Goal: Information Seeking & Learning: Learn about a topic

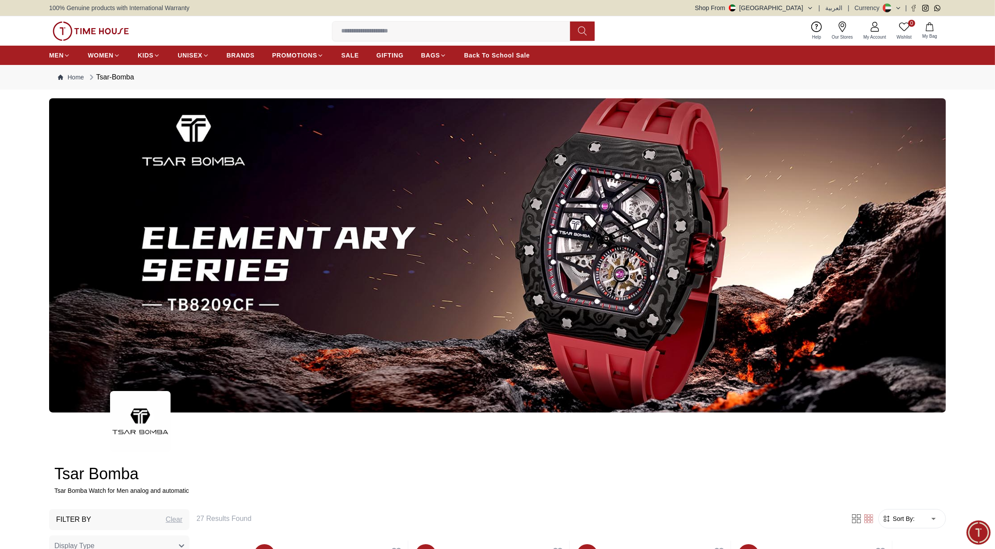
click at [799, 8] on button "Shop From UAE" at bounding box center [754, 8] width 118 height 9
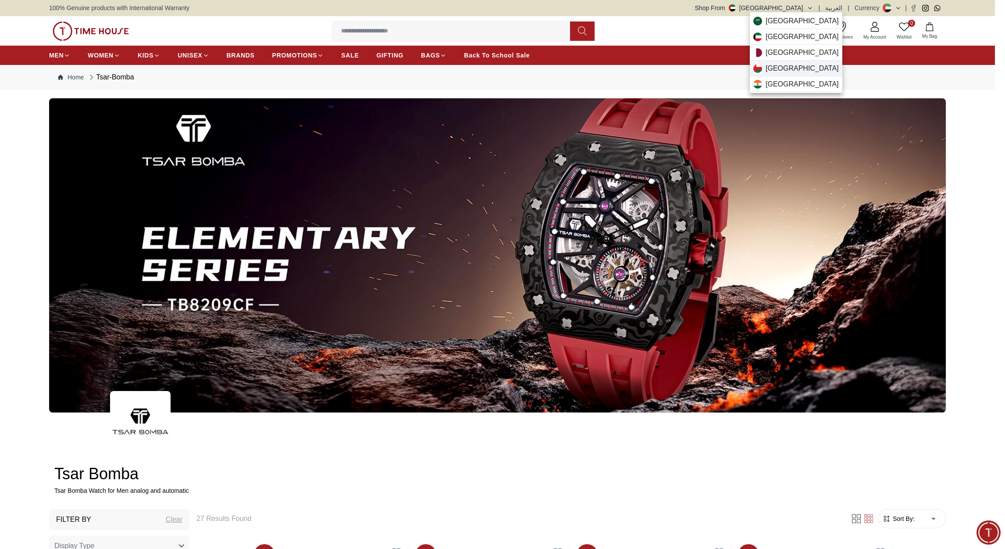
click at [776, 63] on span "Oman" at bounding box center [802, 68] width 73 height 11
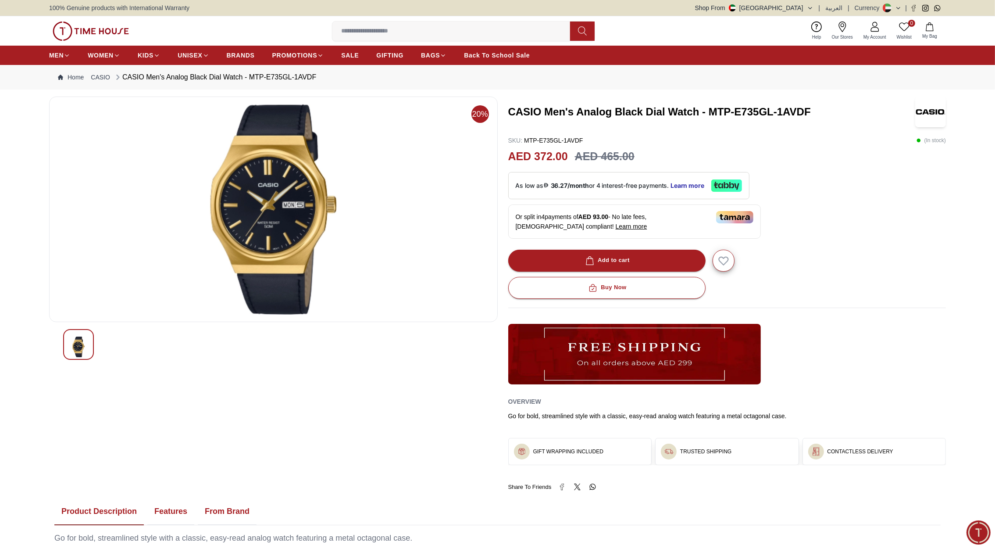
click at [107, 34] on img at bounding box center [91, 30] width 76 height 19
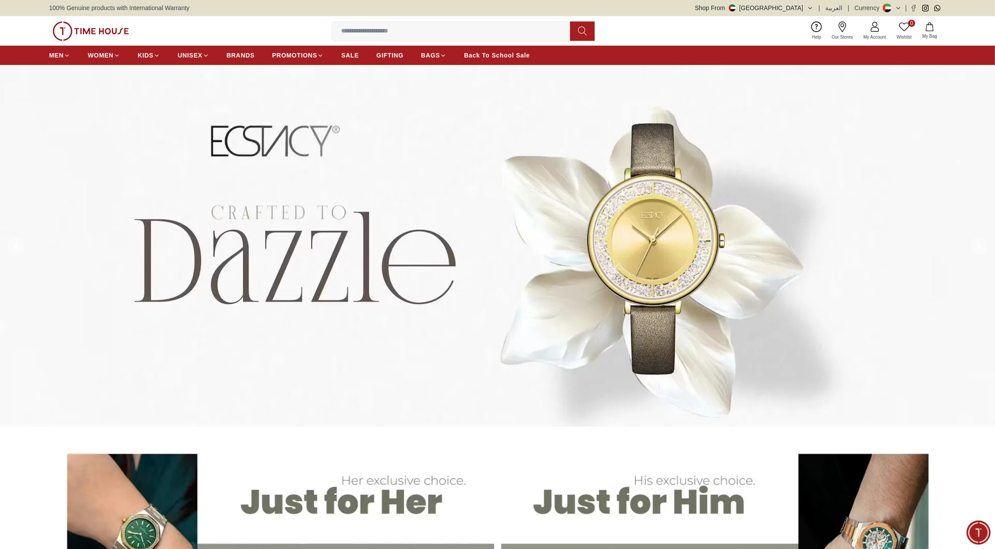
click at [797, 5] on button "Shop From UAE" at bounding box center [754, 8] width 118 height 9
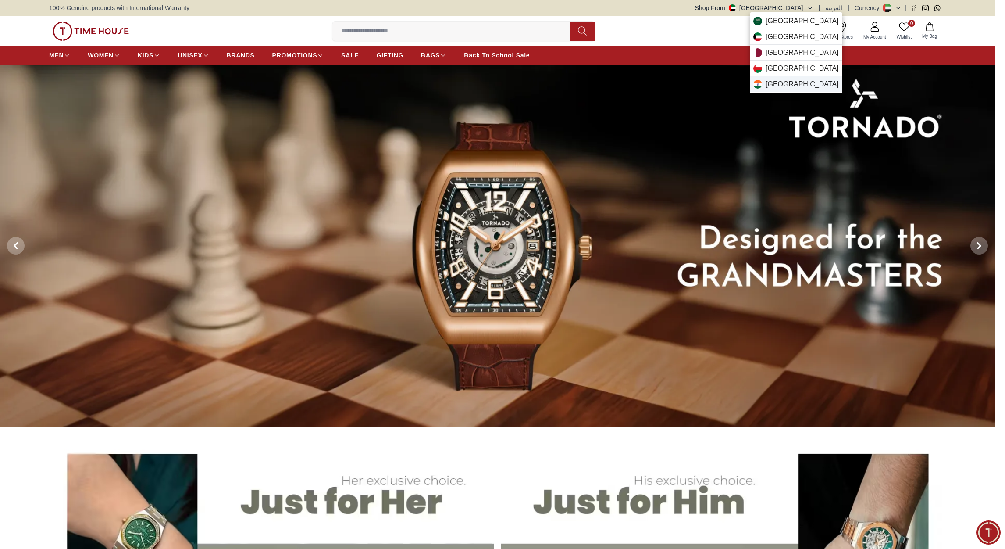
click at [779, 84] on span "India" at bounding box center [802, 84] width 73 height 11
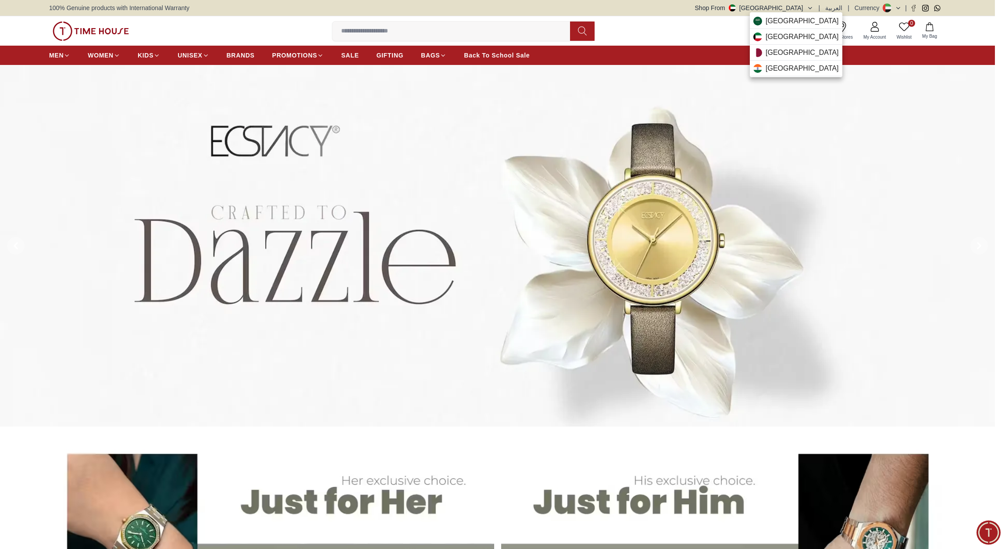
click at [688, 31] on div at bounding box center [502, 274] width 1005 height 549
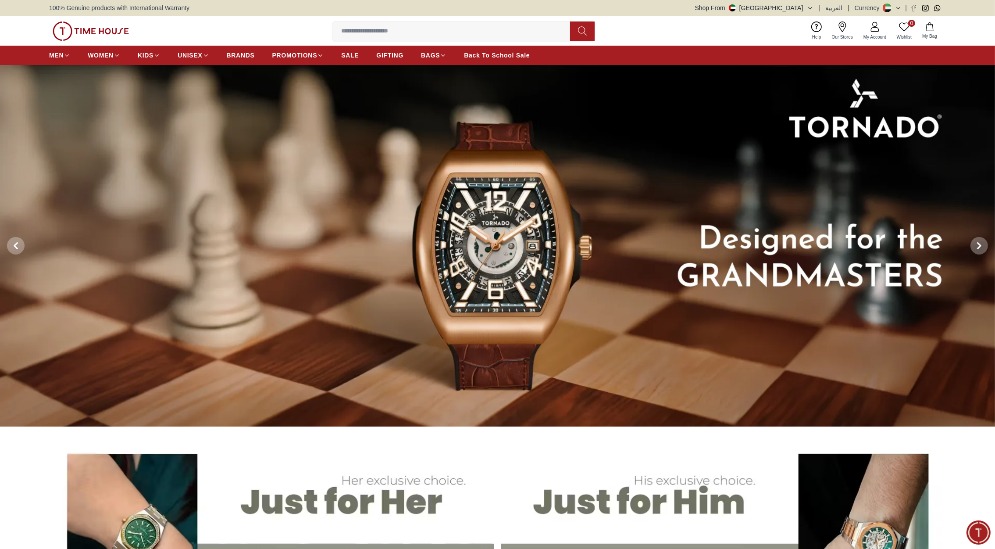
click at [129, 27] on div "0 Wishlist My Bag Help Our Stores My Account 0 Wishlist My Bag" at bounding box center [497, 30] width 897 height 29
click at [111, 28] on img at bounding box center [91, 30] width 76 height 19
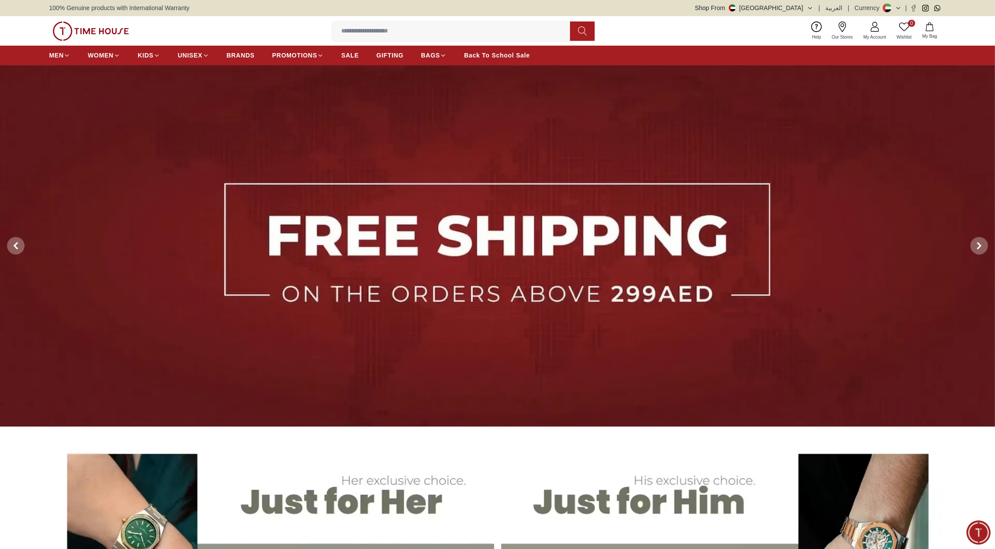
click at [802, 11] on button "Shop From UAE" at bounding box center [754, 8] width 118 height 9
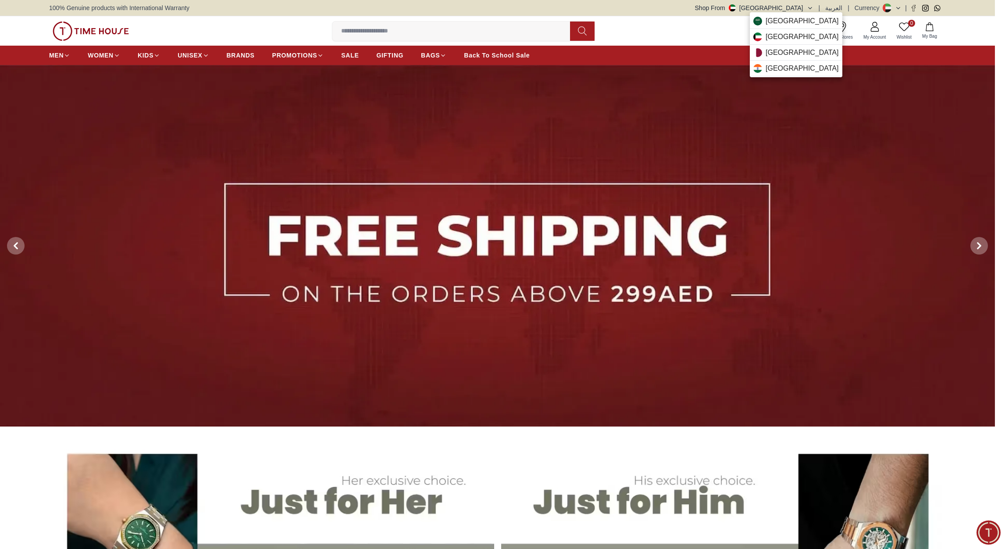
click at [697, 29] on div at bounding box center [502, 274] width 1005 height 549
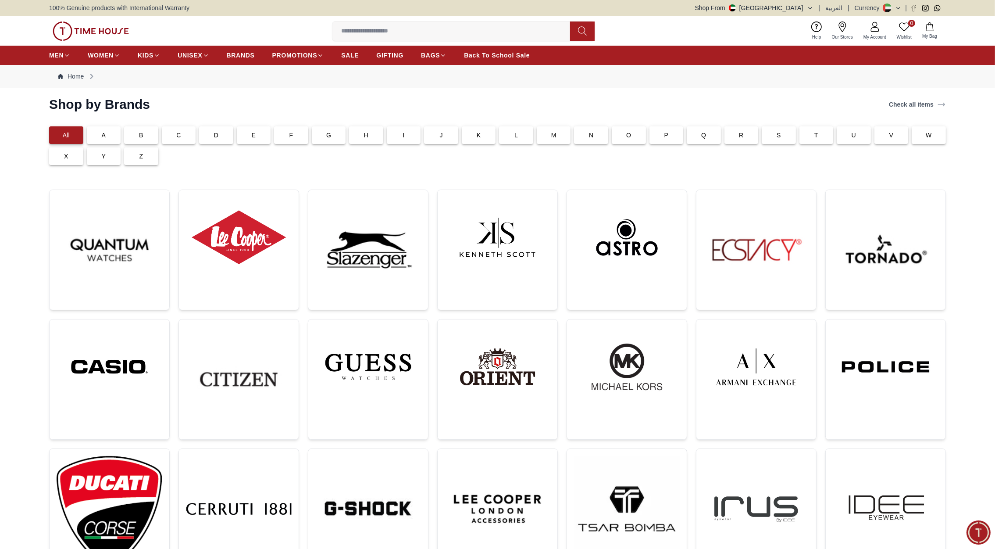
click at [108, 32] on img at bounding box center [91, 30] width 76 height 19
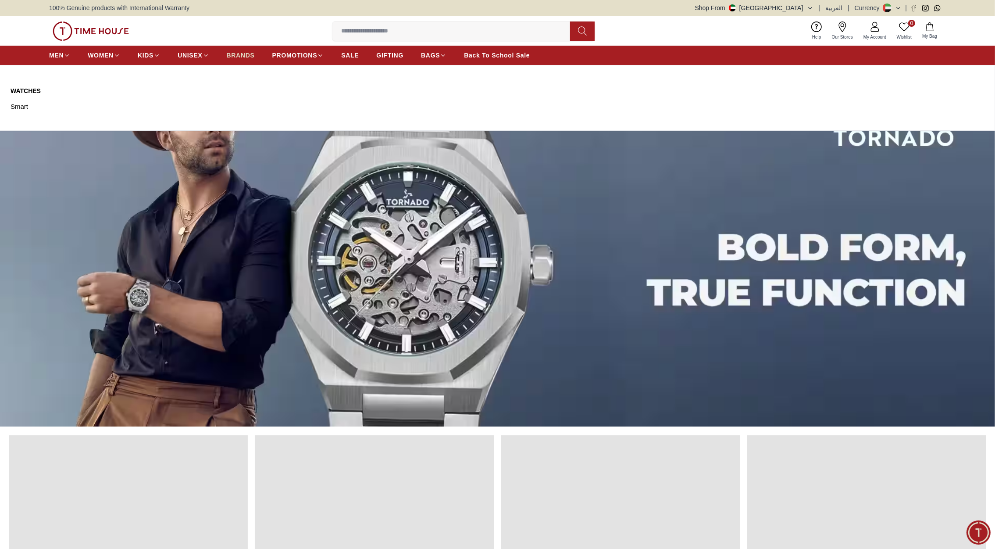
click at [233, 53] on span "BRANDS" at bounding box center [241, 55] width 28 height 9
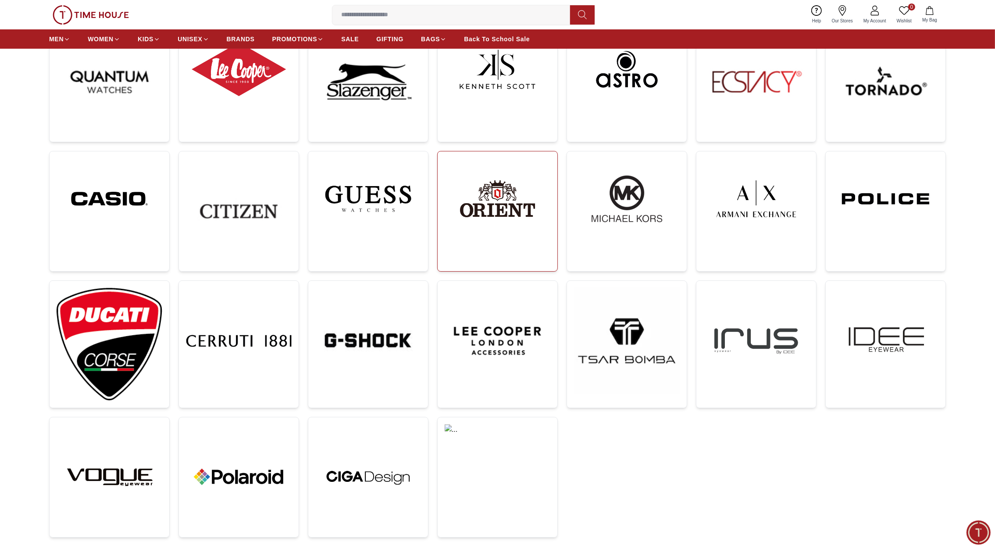
scroll to position [52, 0]
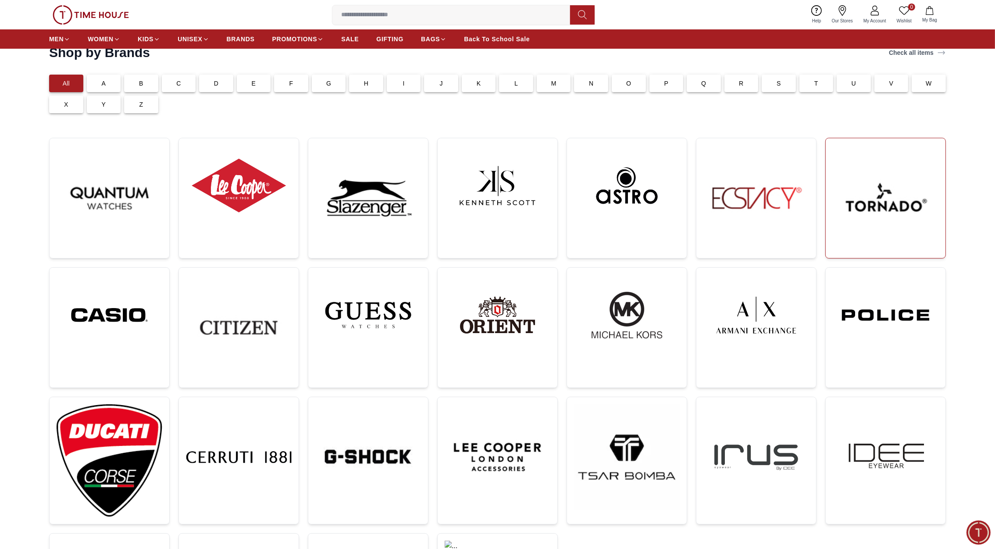
click at [870, 226] on img at bounding box center [886, 198] width 106 height 106
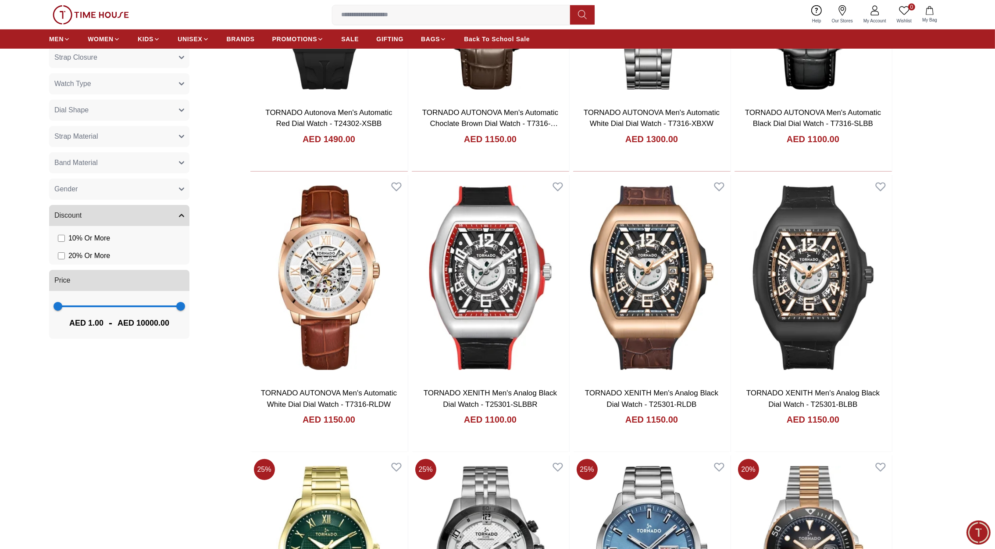
scroll to position [679, 0]
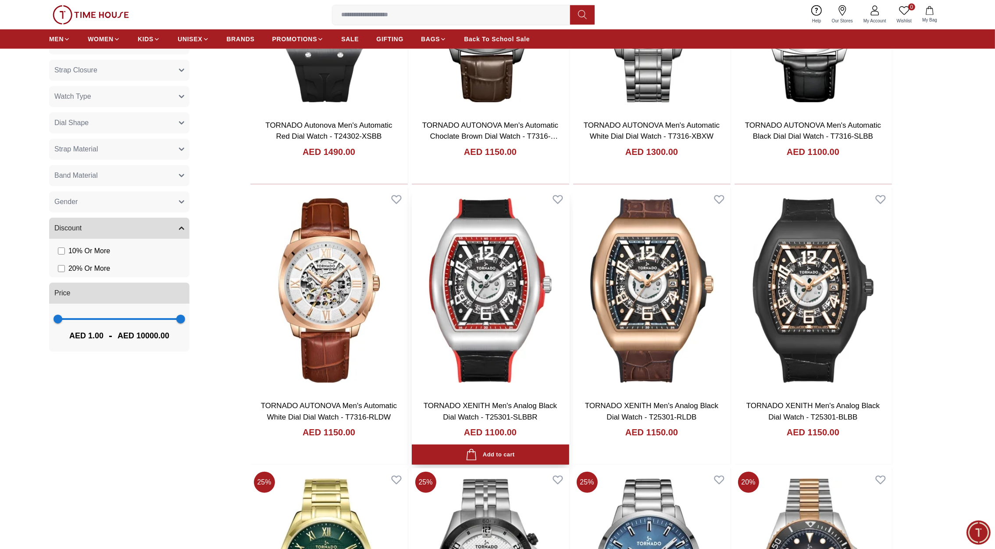
click at [506, 324] on img at bounding box center [490, 291] width 157 height 206
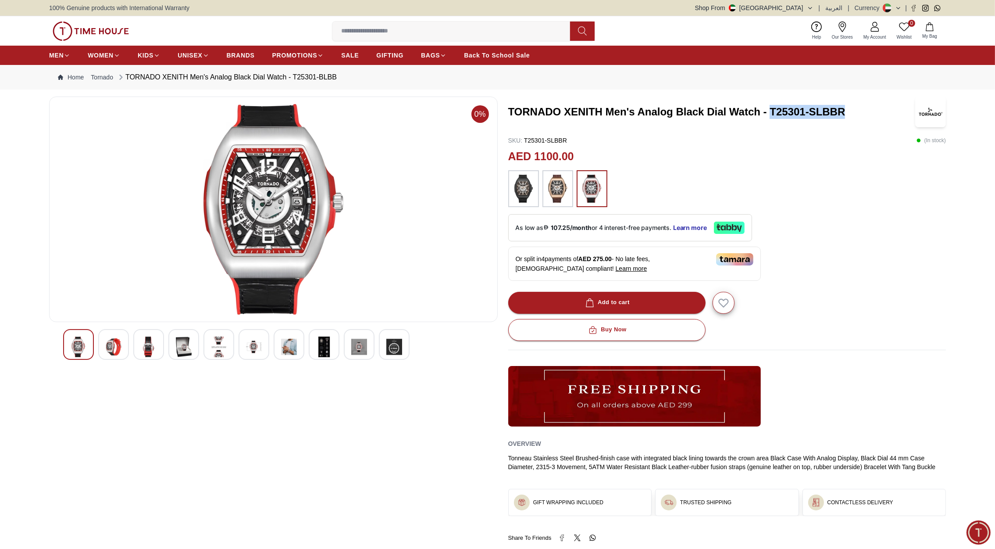
drag, startPoint x: 846, startPoint y: 110, endPoint x: 772, endPoint y: 115, distance: 74.8
click at [772, 115] on h3 "TORNADO XENITH Men's Analog Black Dial Watch - T25301-SLBBR" at bounding box center [708, 112] width 401 height 14
copy h3 "T25301-SLBBR"
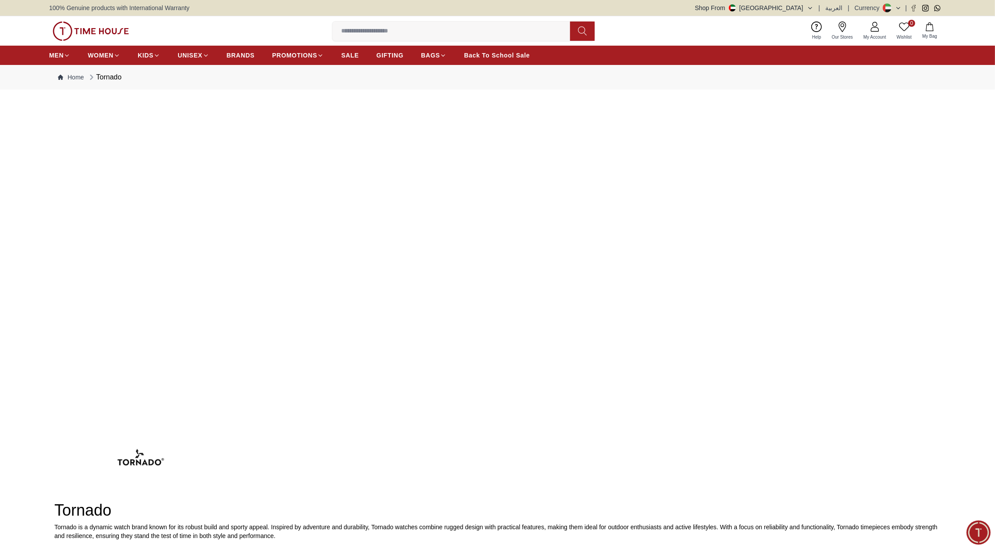
scroll to position [679, 0]
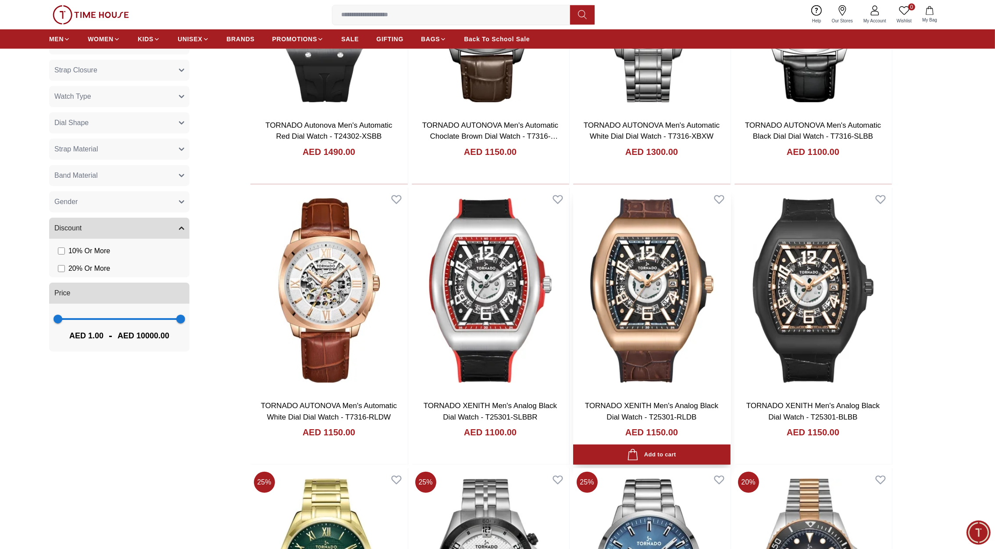
click at [658, 327] on img at bounding box center [651, 291] width 157 height 206
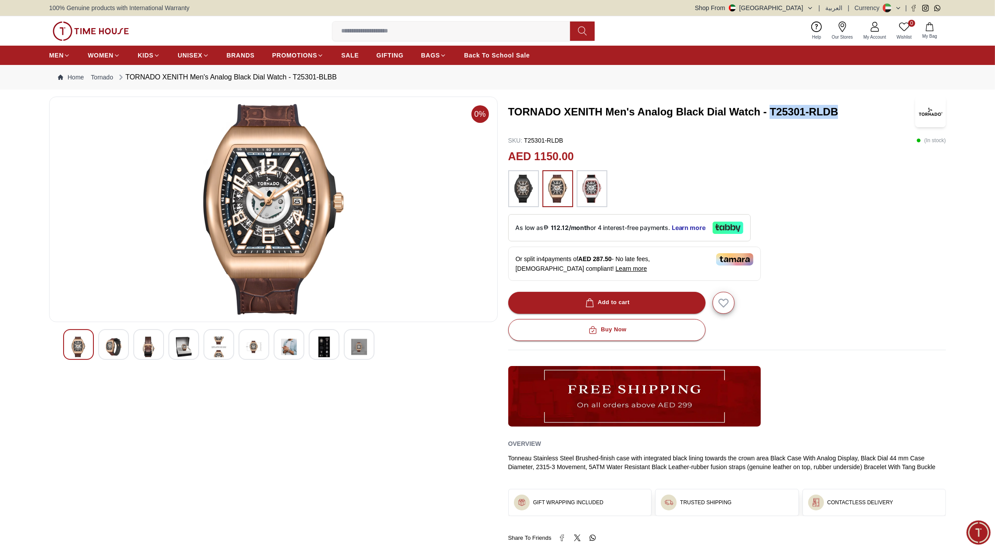
drag, startPoint x: 772, startPoint y: 107, endPoint x: 838, endPoint y: 113, distance: 66.5
click at [838, 113] on h3 "TORNADO XENITH Men's Analog Black Dial Watch - T25301-RLDB" at bounding box center [708, 112] width 401 height 14
copy h3 "T25301-RLDB"
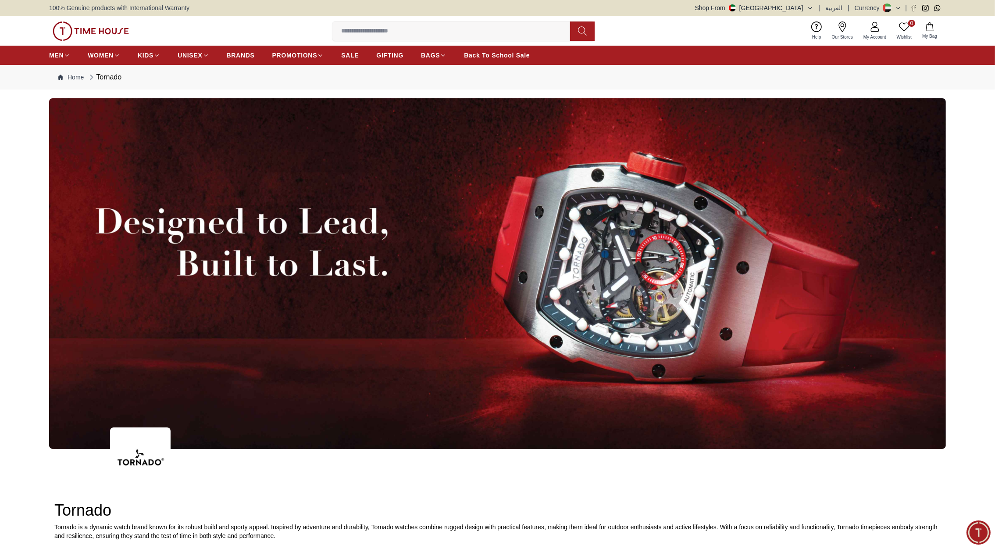
scroll to position [679, 0]
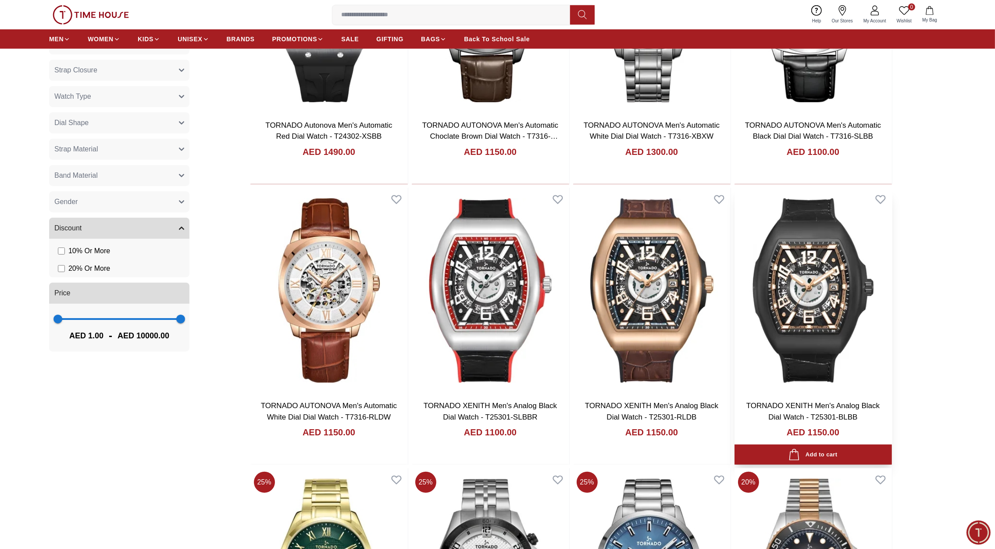
click at [822, 335] on img at bounding box center [813, 291] width 157 height 206
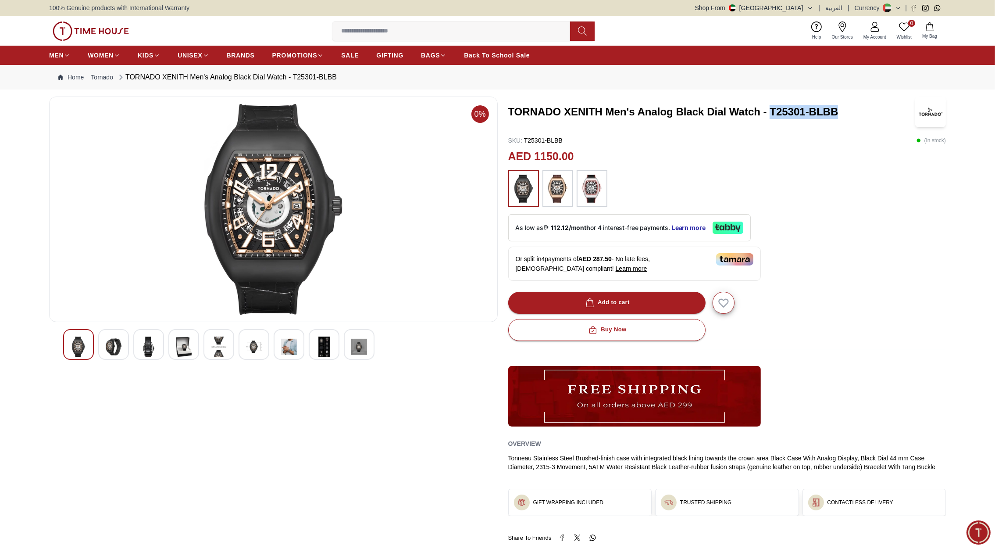
drag, startPoint x: 772, startPoint y: 108, endPoint x: 837, endPoint y: 118, distance: 66.4
click at [837, 118] on h3 "TORNADO XENITH Men's Analog Black Dial Watch - T25301-BLBB" at bounding box center [708, 112] width 401 height 14
copy h3 "T25301-BLBB"
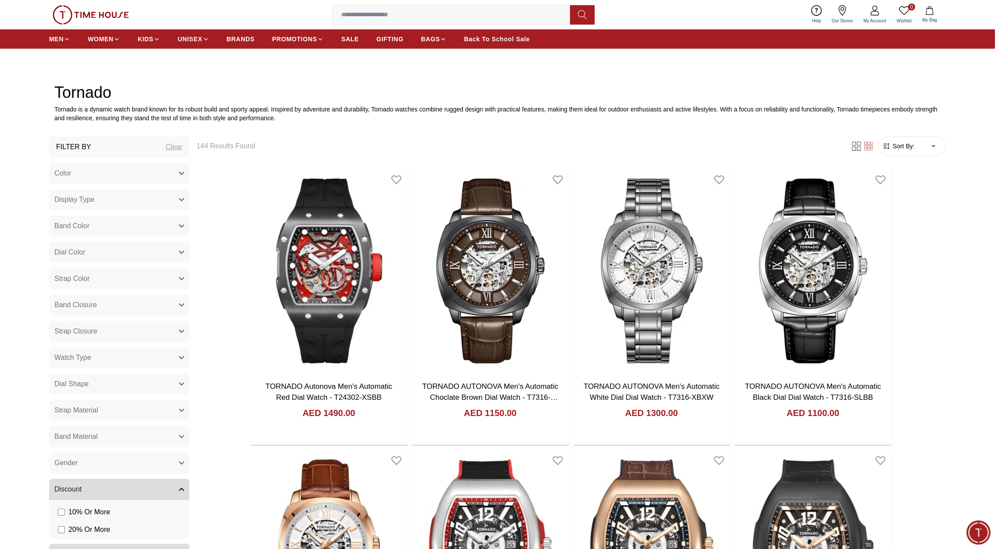
scroll to position [420, 0]
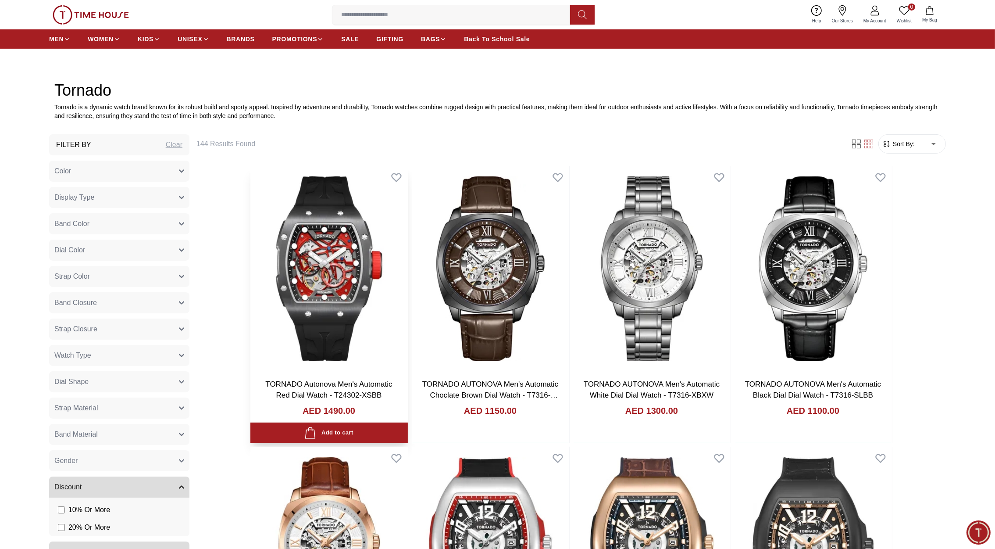
click at [349, 302] on img at bounding box center [328, 269] width 157 height 206
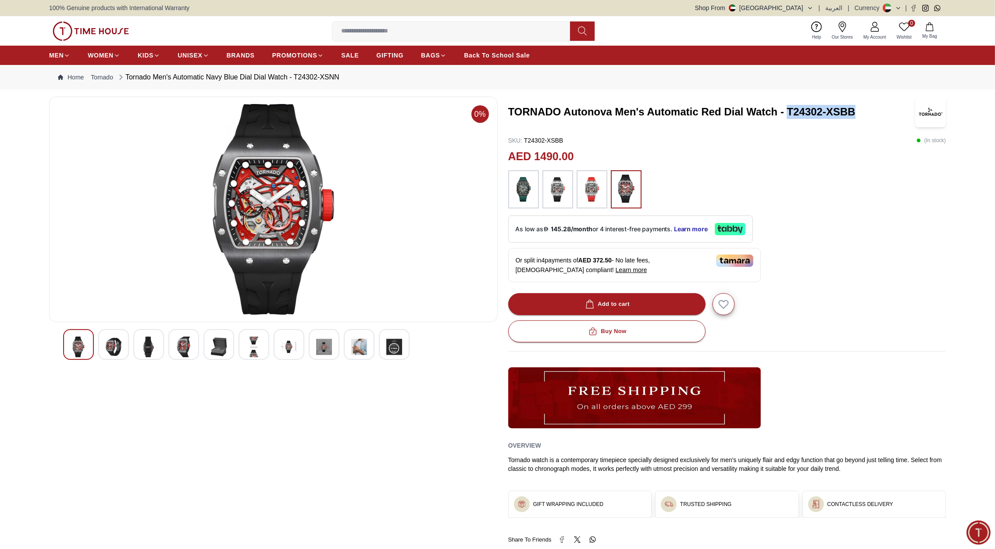
drag, startPoint x: 788, startPoint y: 108, endPoint x: 866, endPoint y: 111, distance: 77.3
click at [866, 111] on h3 "TORNADO Autonova Men's Automatic Red Dial Watch - T24302-XSBB" at bounding box center [708, 112] width 401 height 14
copy h3 "T24302-XSBB"
click at [233, 54] on span "BRANDS" at bounding box center [241, 55] width 28 height 9
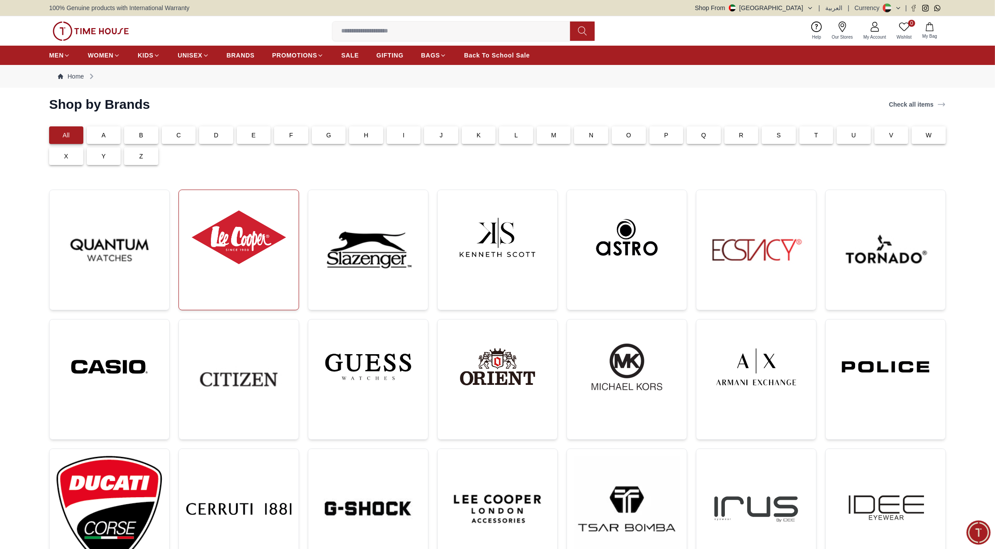
click at [255, 224] on img at bounding box center [239, 237] width 106 height 81
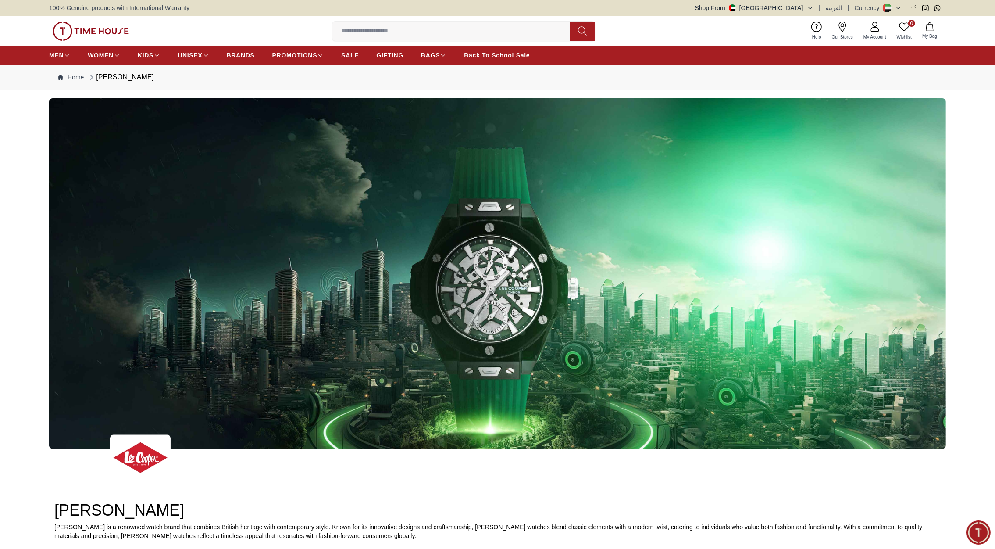
click at [88, 27] on img at bounding box center [91, 30] width 76 height 19
